Goal: Check status: Check status

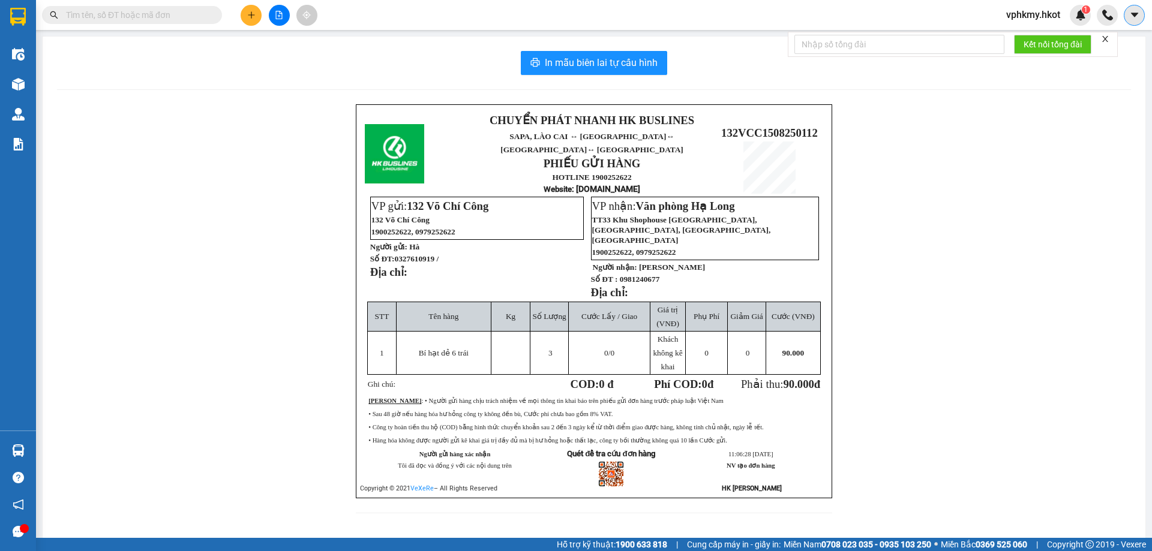
click at [1133, 11] on icon "caret-down" at bounding box center [1134, 15] width 11 height 11
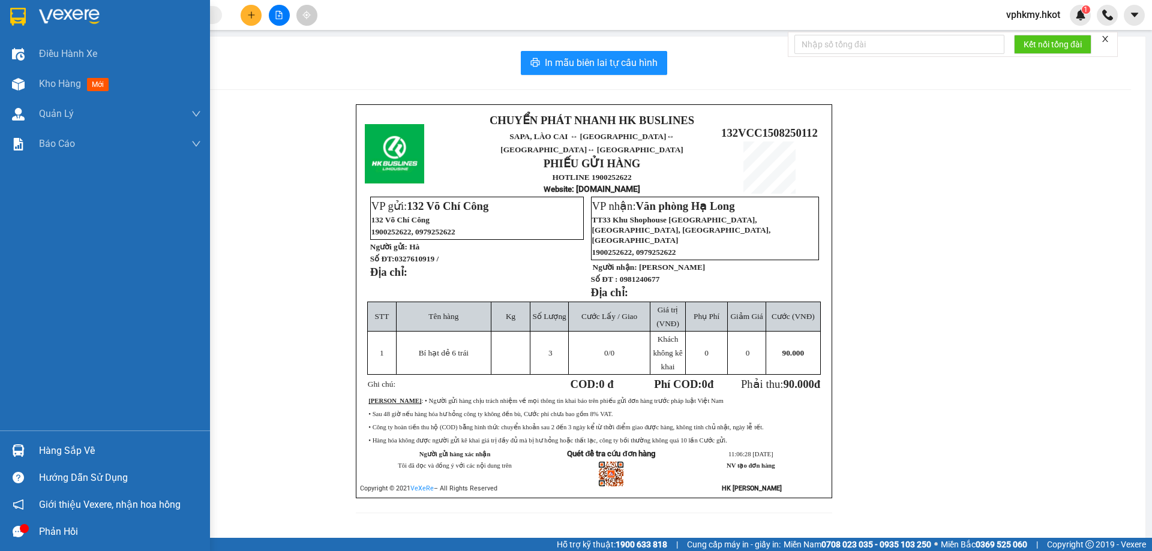
click at [31, 8] on div at bounding box center [105, 19] width 210 height 39
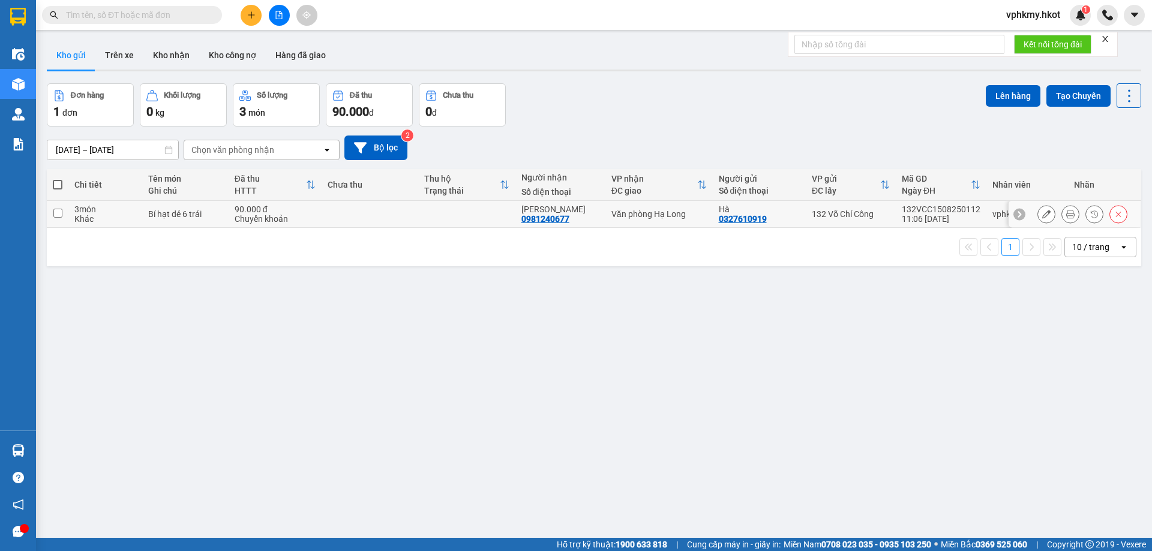
click at [1066, 217] on icon at bounding box center [1070, 214] width 8 height 8
